Goal: Task Accomplishment & Management: Manage account settings

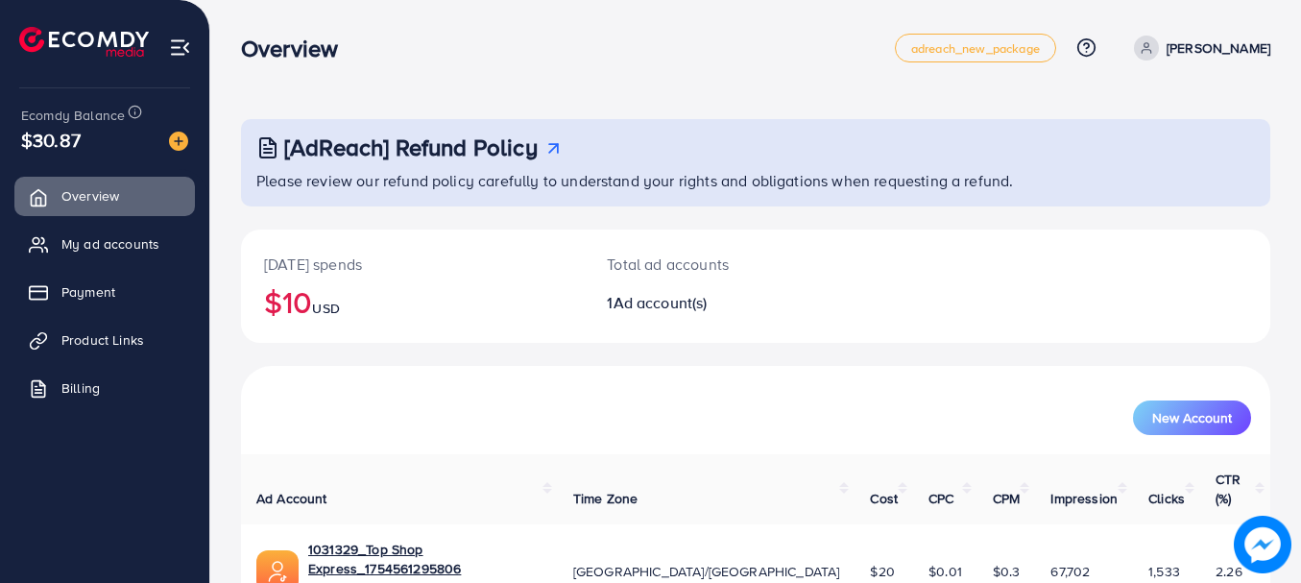
scroll to position [78, 0]
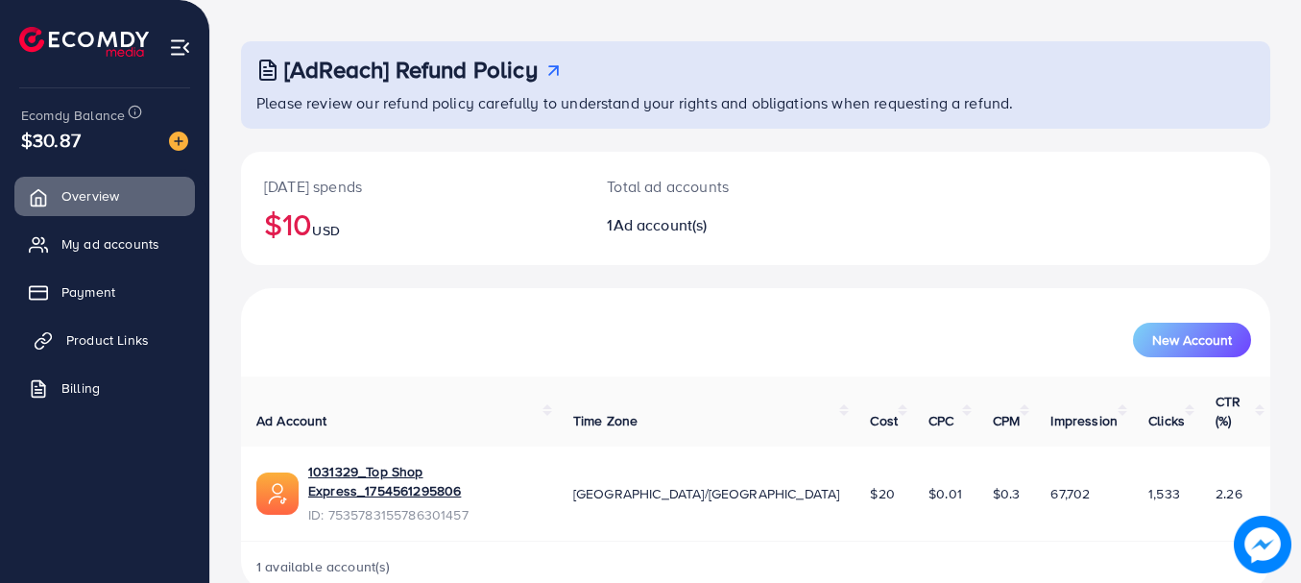
click at [122, 347] on span "Product Links" at bounding box center [107, 339] width 83 height 19
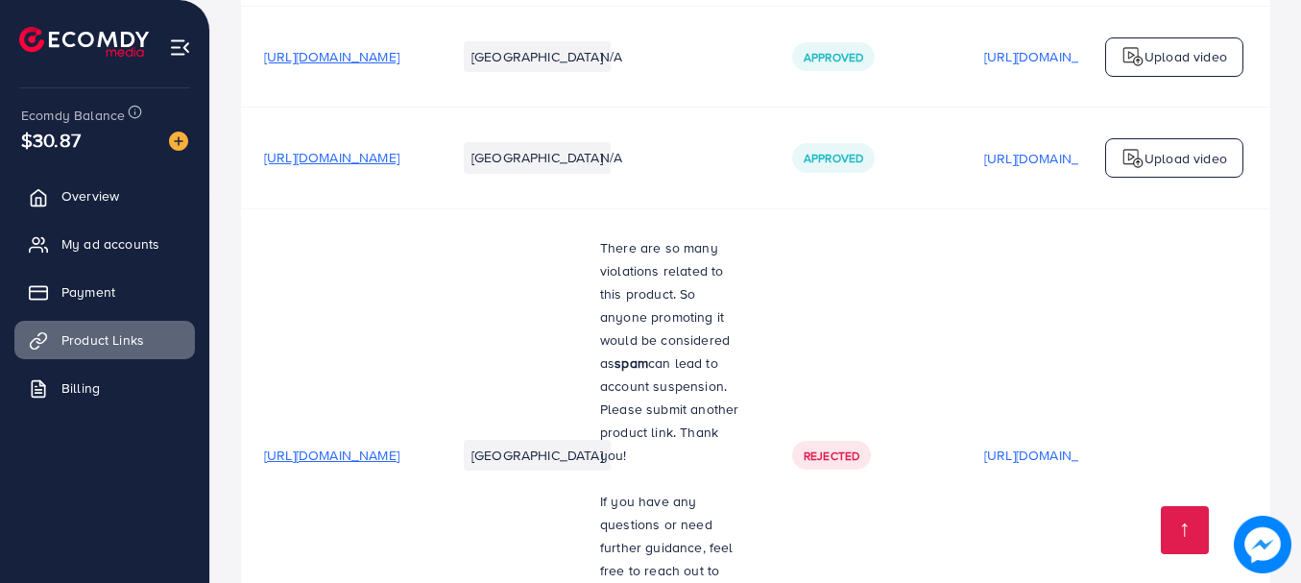
scroll to position [890, 0]
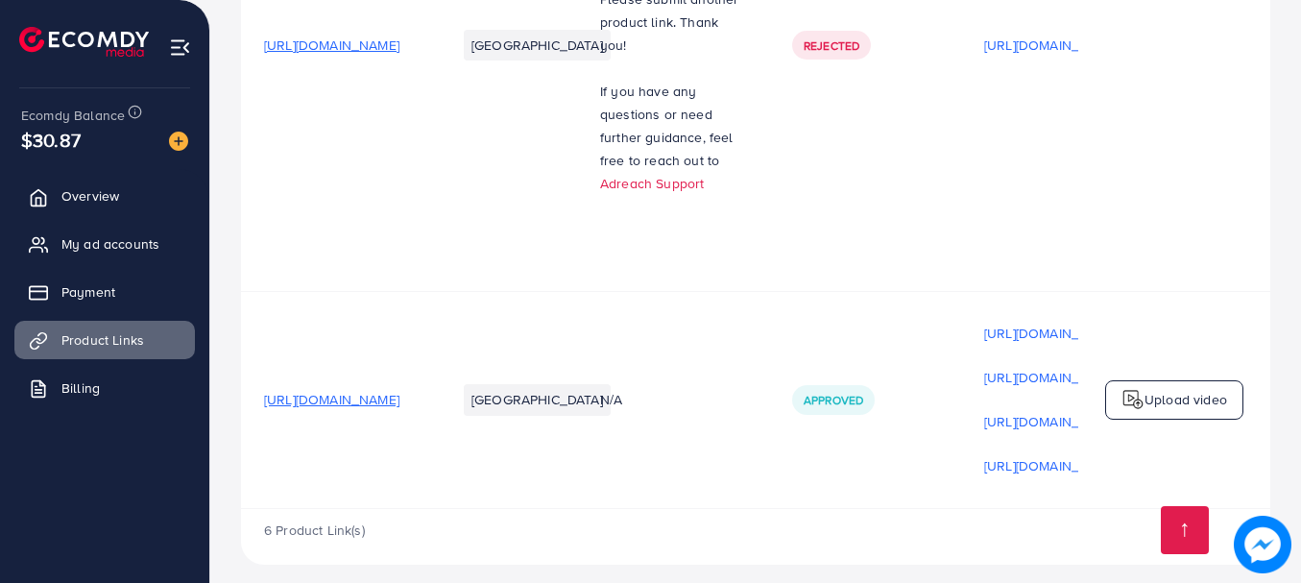
click at [400, 390] on span "[URL][DOMAIN_NAME]" at bounding box center [331, 399] width 135 height 19
click at [119, 250] on span "My ad accounts" at bounding box center [115, 243] width 98 height 19
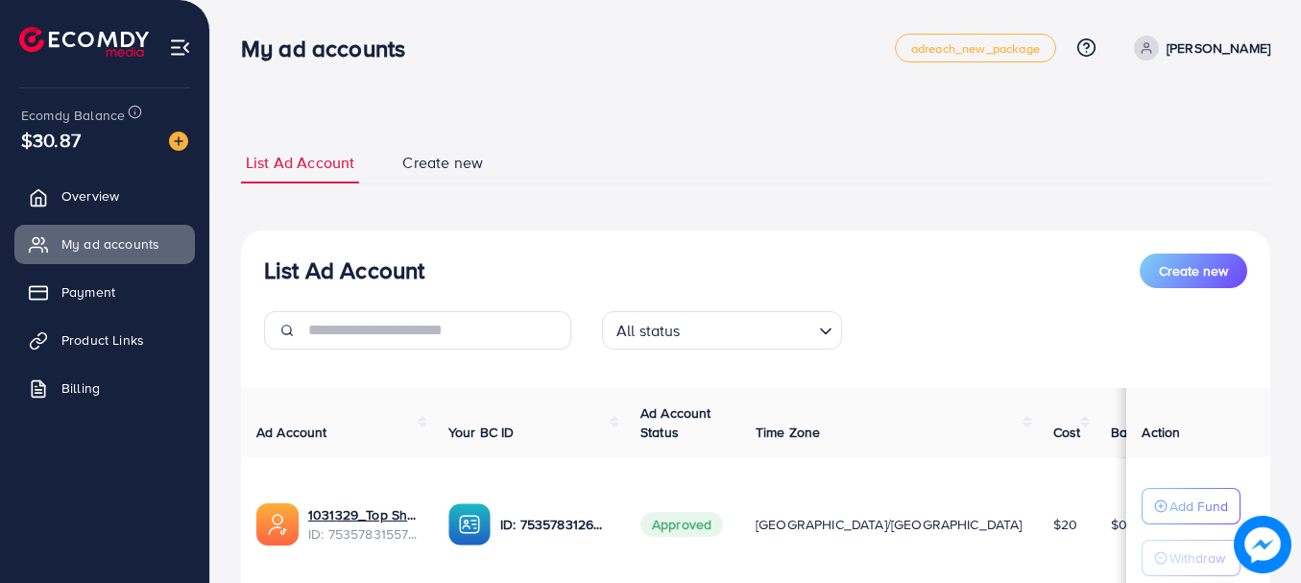
scroll to position [148, 0]
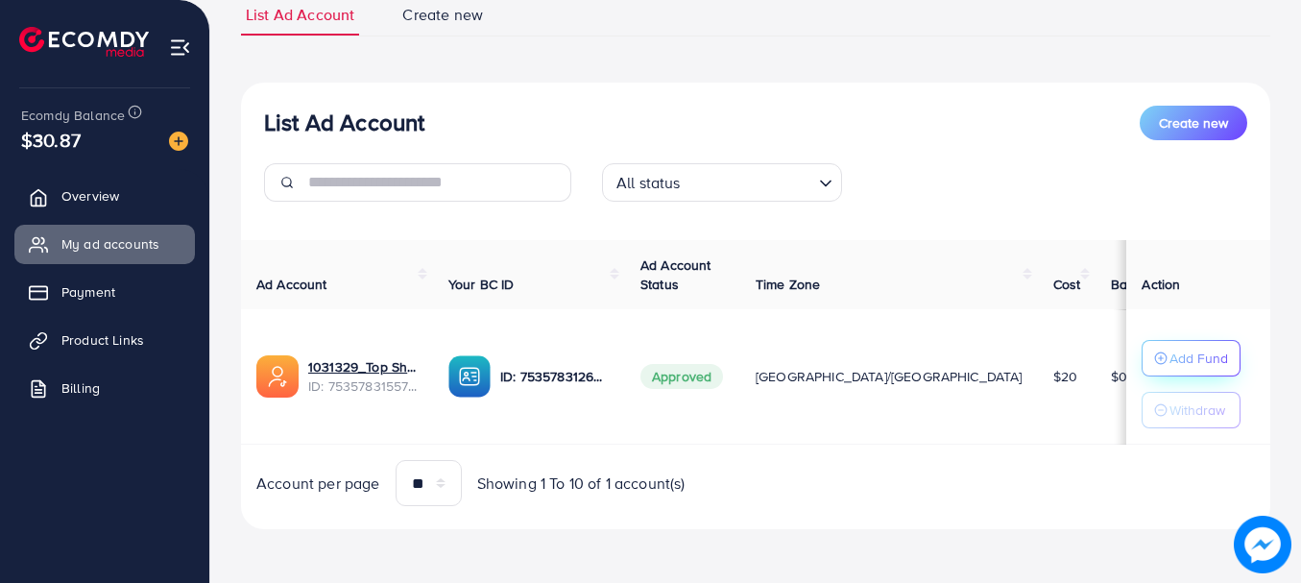
click at [1170, 351] on p "Add Fund" at bounding box center [1199, 358] width 59 height 23
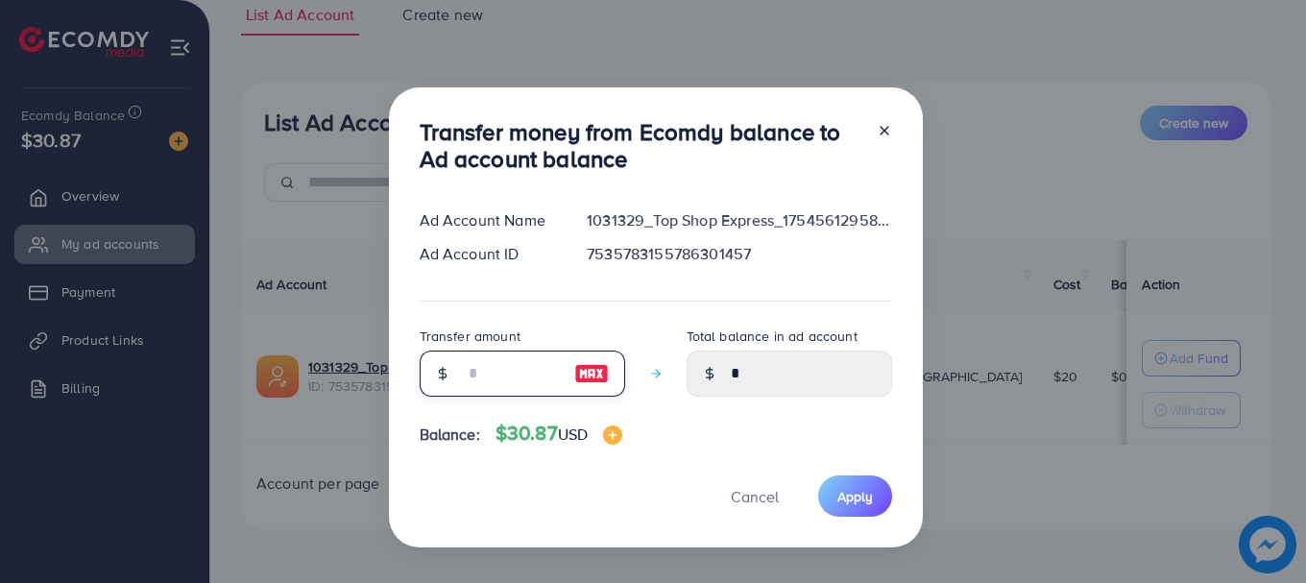
click at [536, 386] on input "number" at bounding box center [512, 374] width 96 height 46
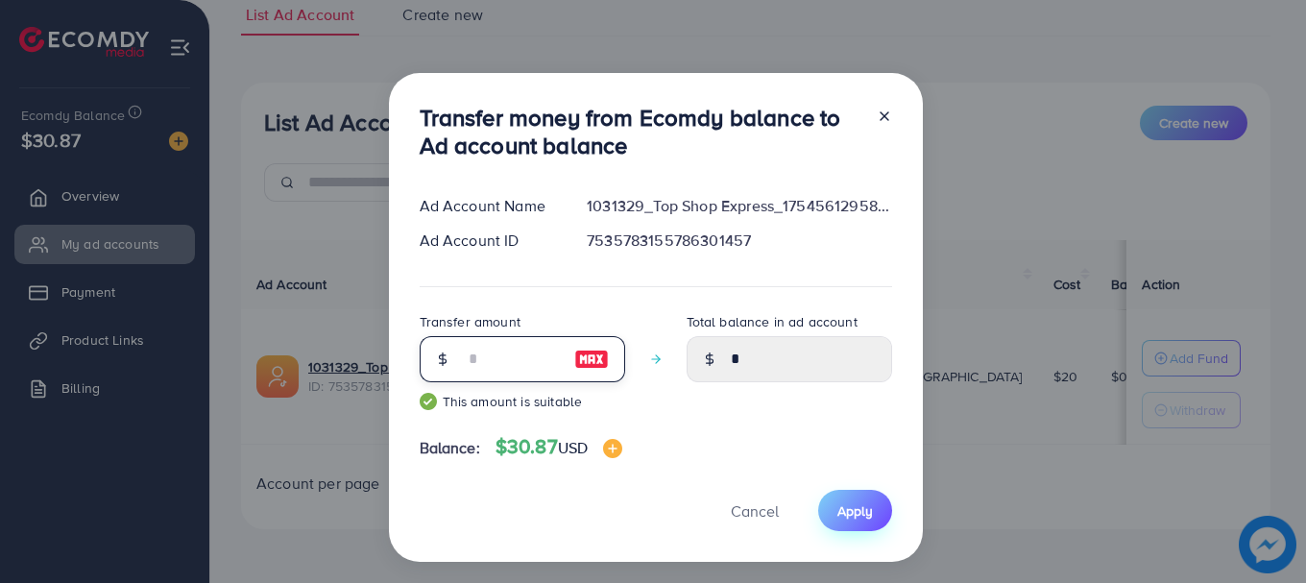
type input "**"
click at [847, 506] on span "Apply" at bounding box center [855, 510] width 36 height 19
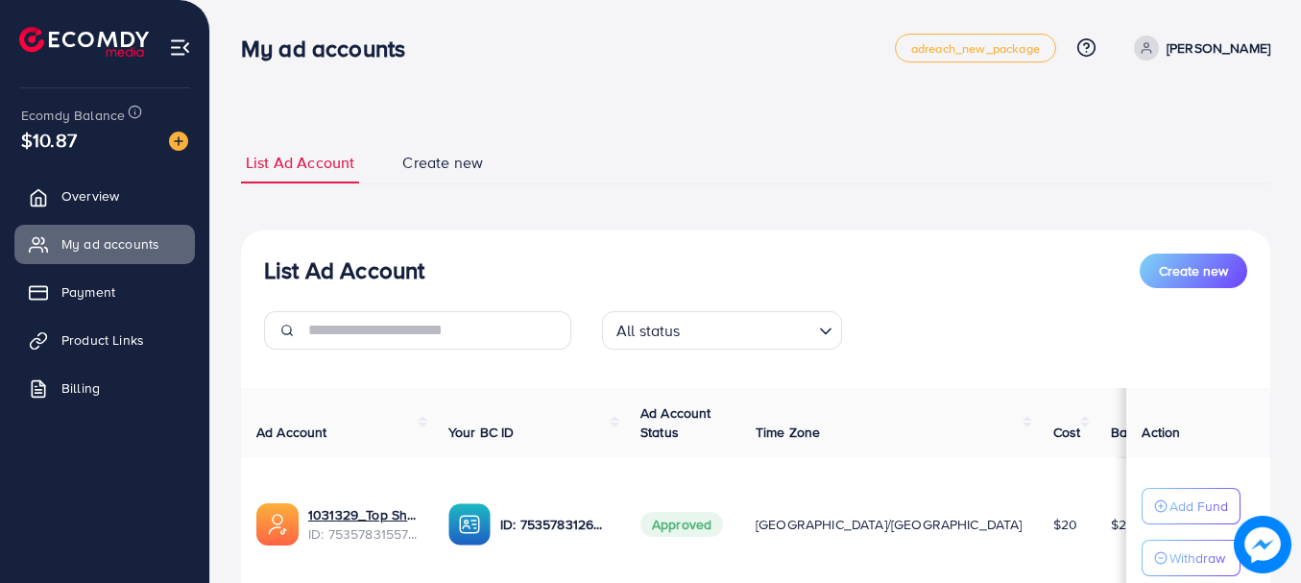
scroll to position [96, 0]
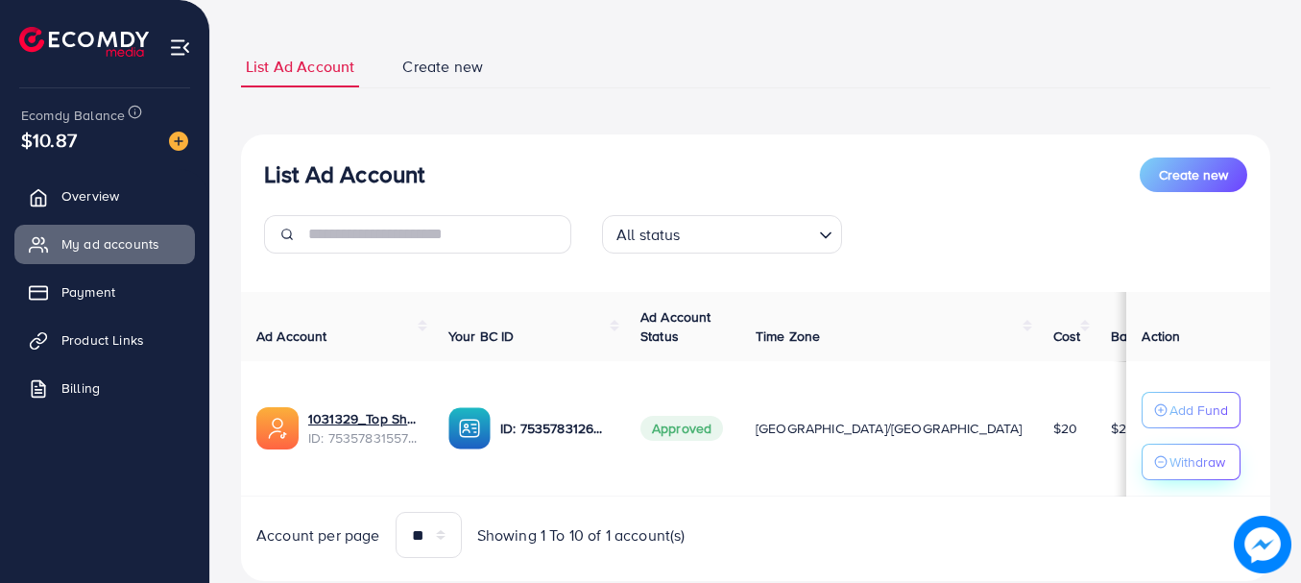
click at [1170, 467] on p "Withdraw" at bounding box center [1198, 461] width 56 height 23
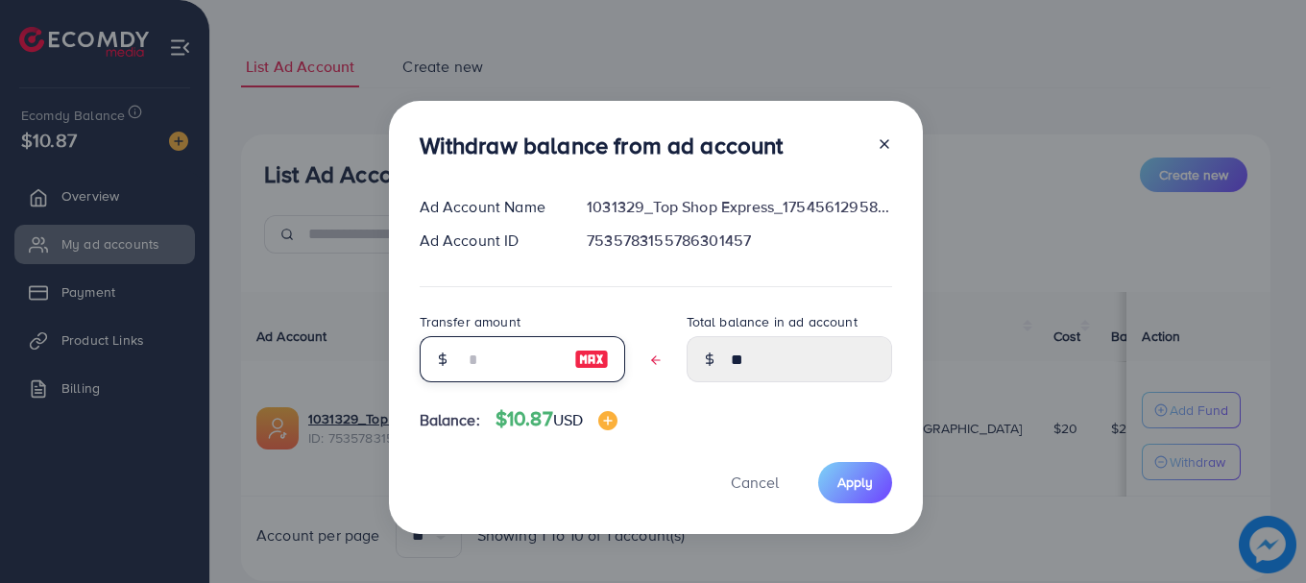
click at [474, 361] on input "text" at bounding box center [512, 359] width 96 height 46
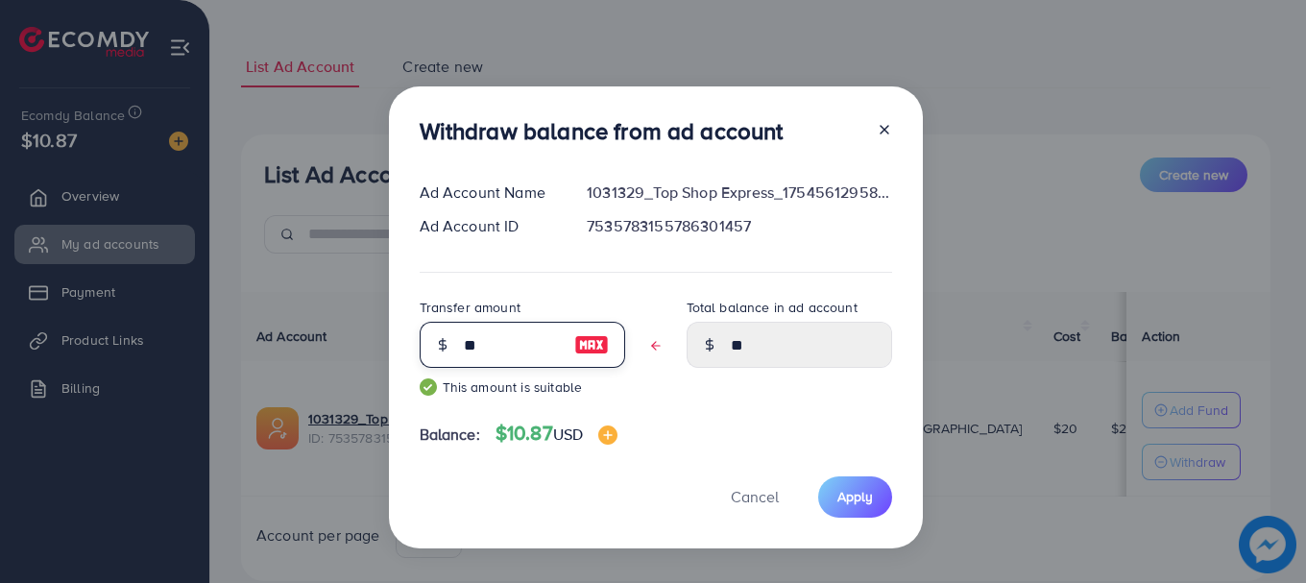
type input "*"
type input "**"
click at [860, 497] on span "Apply" at bounding box center [855, 496] width 36 height 19
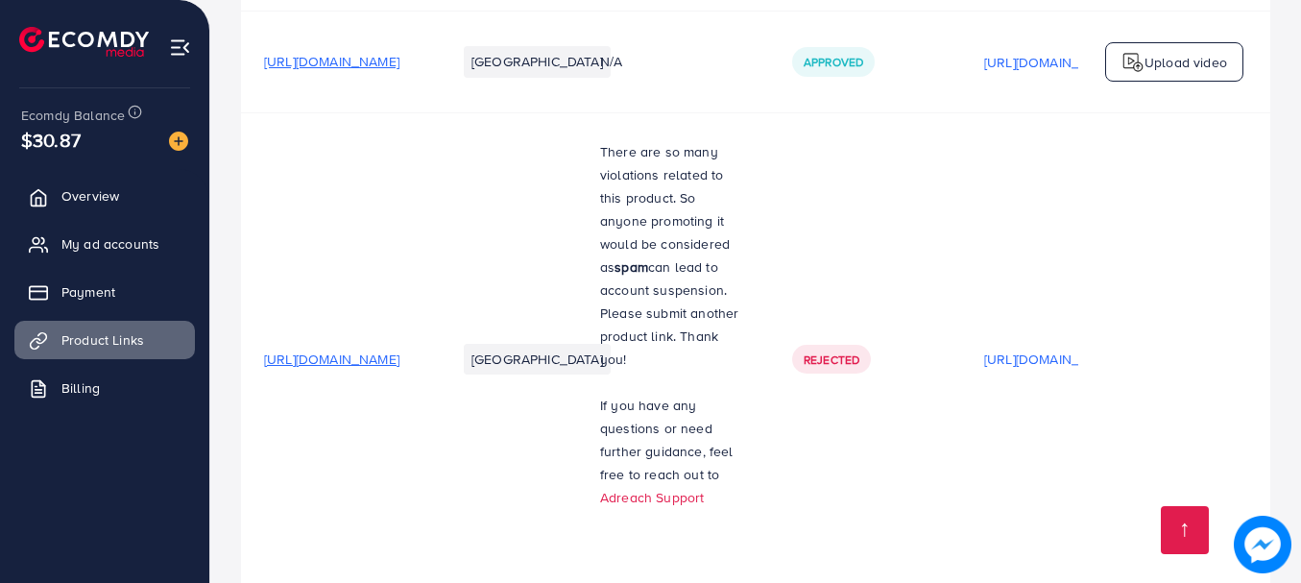
scroll to position [890, 0]
